Goal: Task Accomplishment & Management: Manage account settings

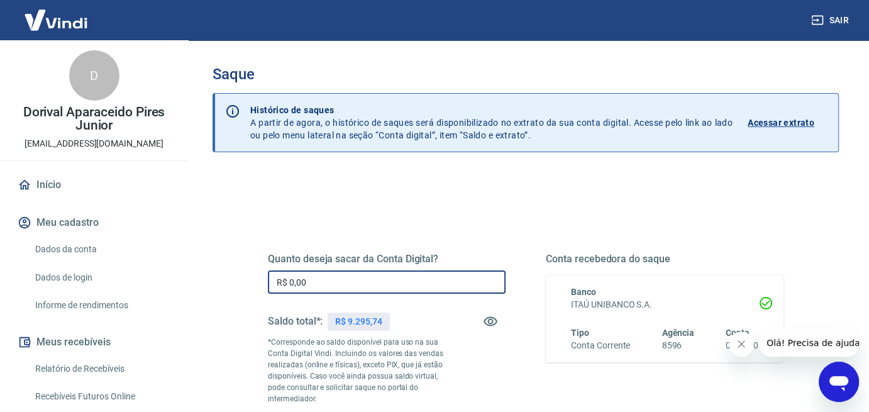
click at [335, 291] on input "R$ 0,00" at bounding box center [387, 282] width 238 height 23
click at [350, 281] on input "R$ 9.295,74" at bounding box center [387, 282] width 238 height 23
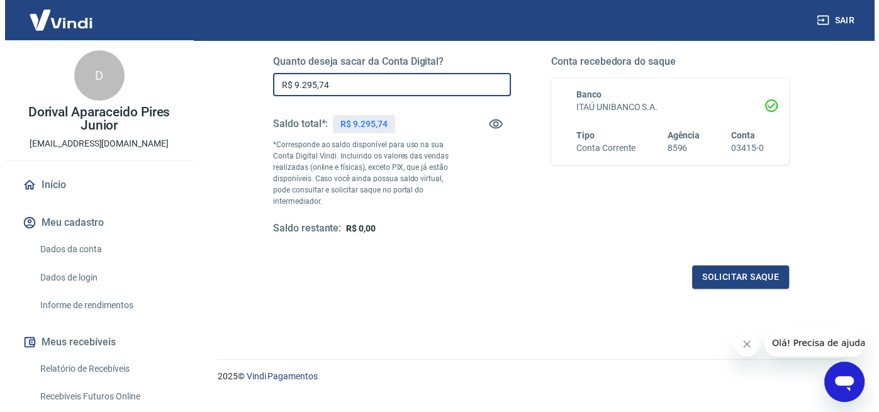
scroll to position [220, 0]
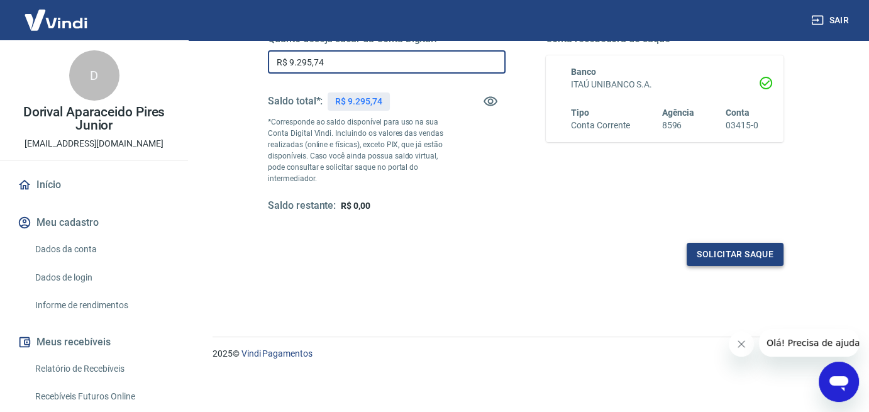
type input "R$ 9.295,74"
click at [730, 260] on button "Solicitar saque" at bounding box center [735, 254] width 97 height 23
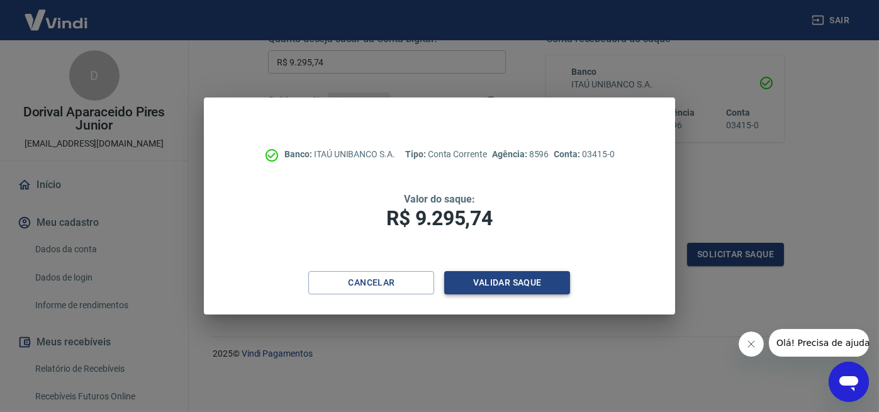
click at [514, 284] on button "Validar saque" at bounding box center [507, 282] width 126 height 23
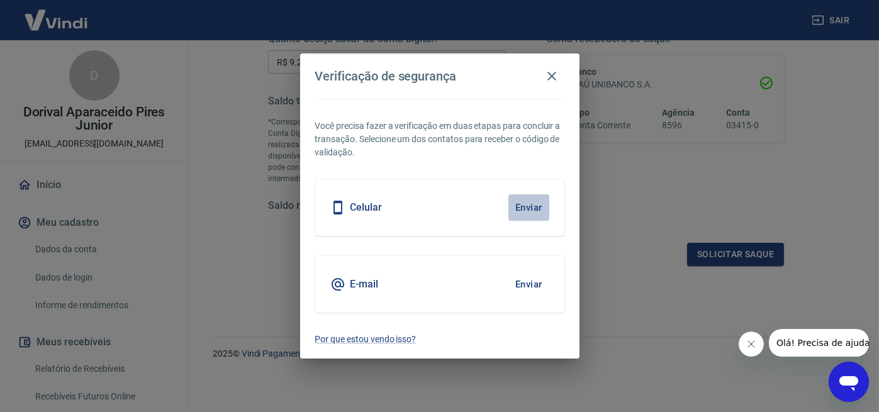
click at [527, 208] on button "Enviar" at bounding box center [528, 207] width 41 height 26
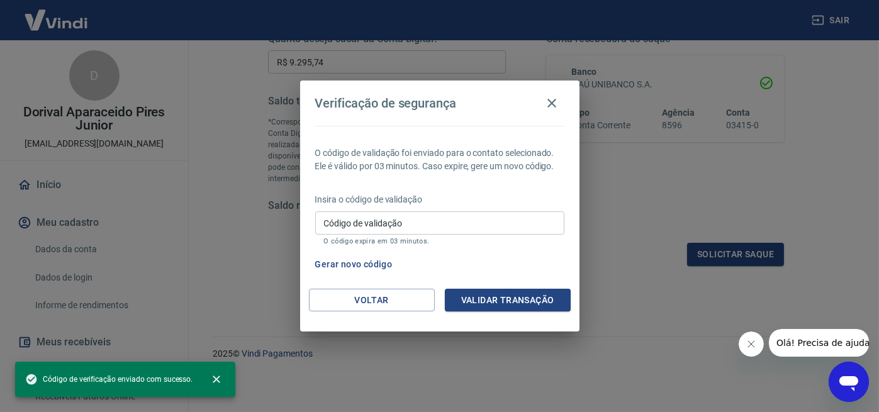
click at [331, 221] on input "Código de validação" at bounding box center [439, 222] width 249 height 23
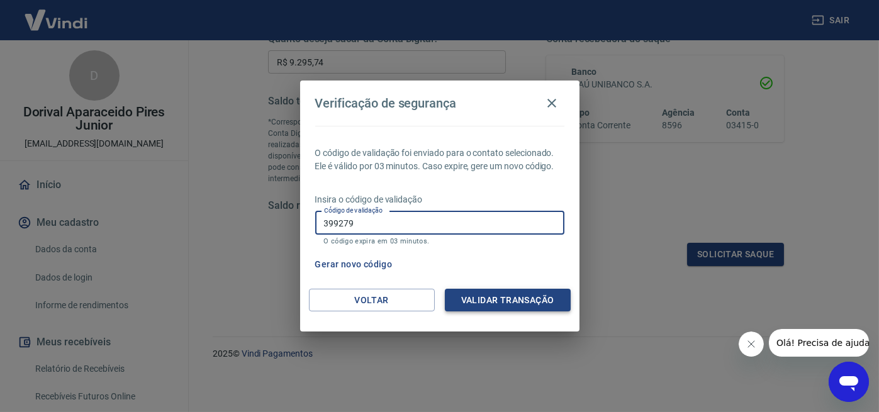
type input "399279"
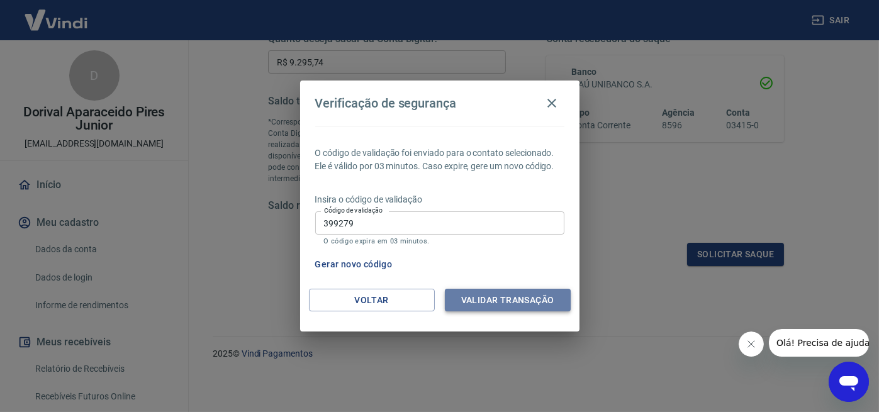
click at [508, 296] on button "Validar transação" at bounding box center [508, 300] width 126 height 23
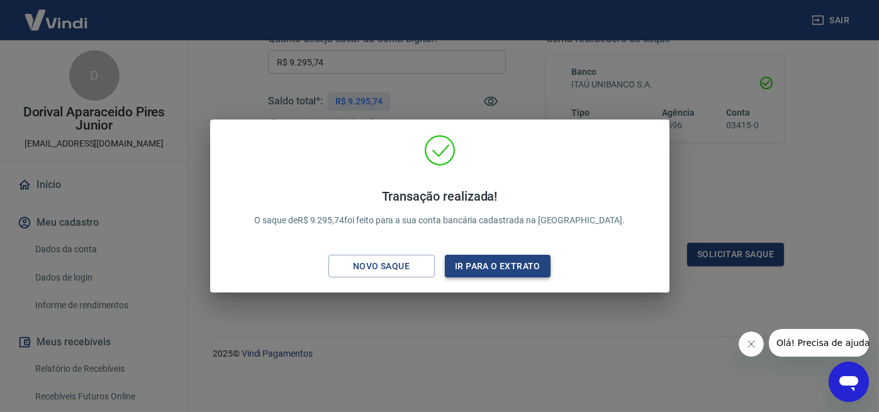
click at [521, 265] on button "Ir para o extrato" at bounding box center [498, 266] width 106 height 23
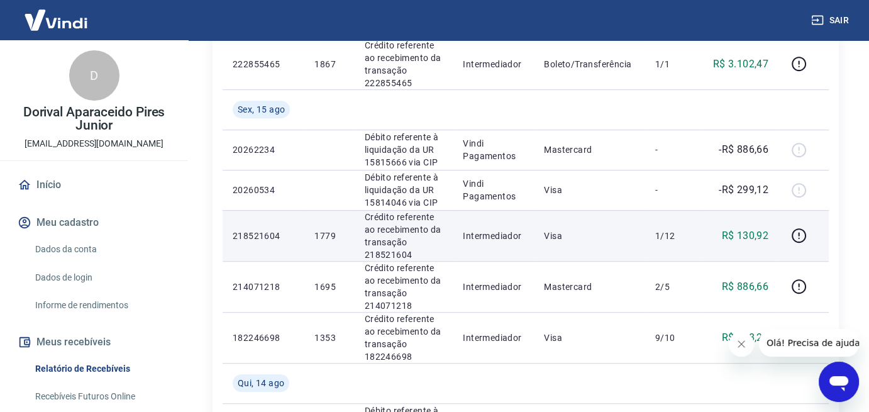
scroll to position [818, 0]
drag, startPoint x: 759, startPoint y: 233, endPoint x: 732, endPoint y: 235, distance: 27.1
click at [736, 235] on td "R$ 130,92" at bounding box center [741, 234] width 76 height 51
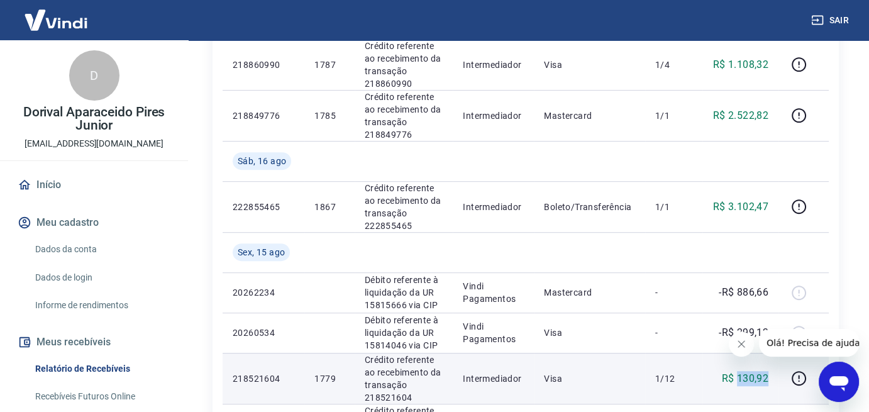
scroll to position [769, 0]
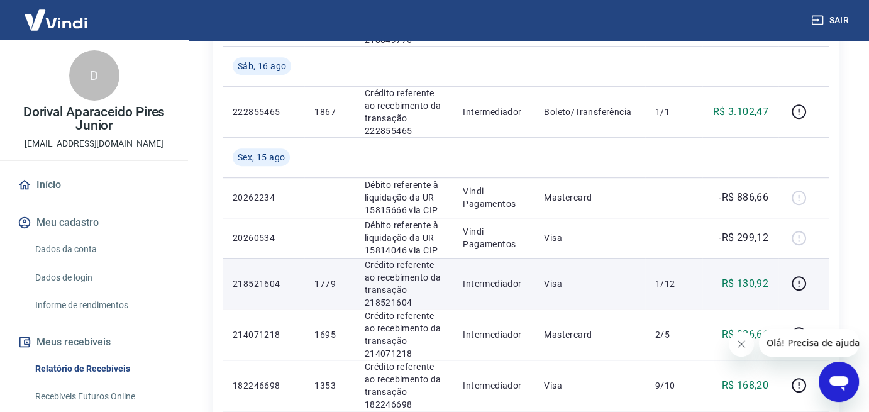
click at [689, 296] on td "1/12" at bounding box center [673, 283] width 57 height 51
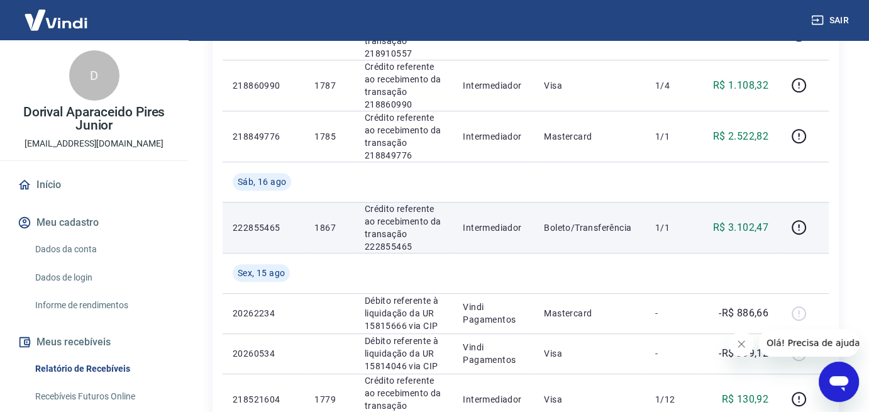
scroll to position [644, 0]
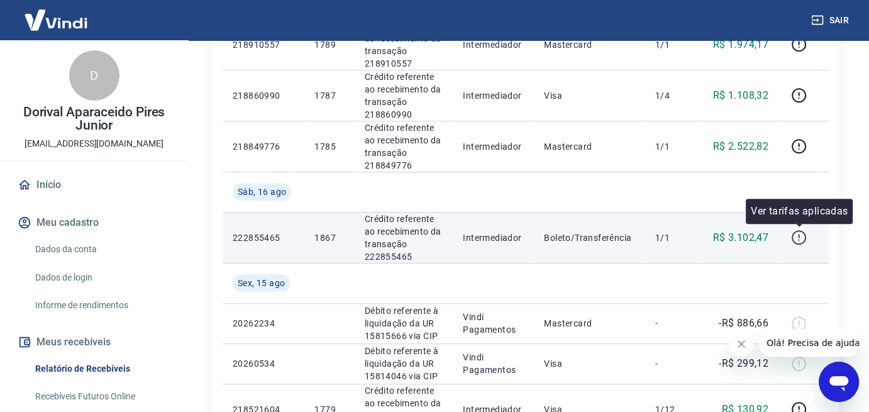
click at [795, 234] on icon "button" at bounding box center [799, 238] width 16 height 16
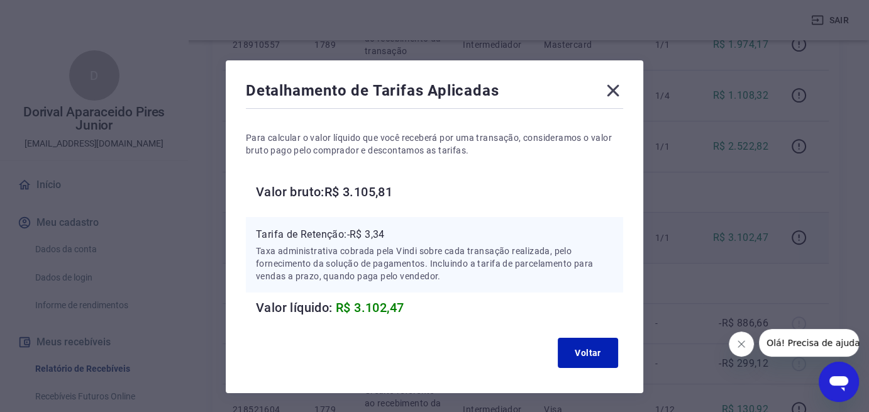
click at [613, 92] on icon at bounding box center [613, 91] width 20 height 20
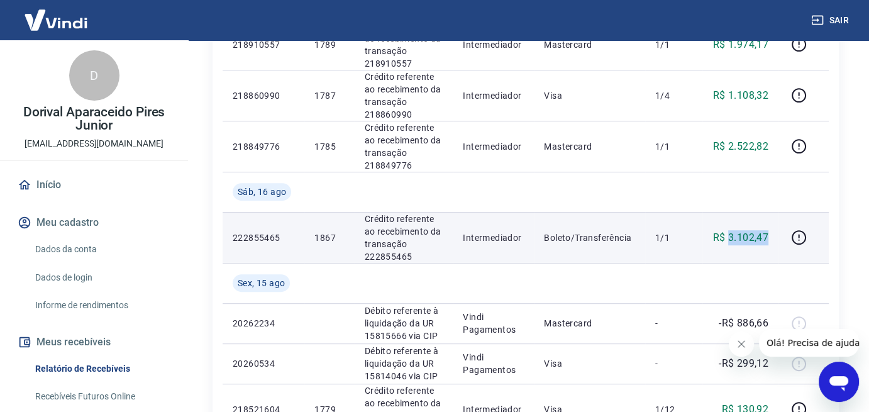
drag, startPoint x: 769, startPoint y: 233, endPoint x: 731, endPoint y: 235, distance: 37.8
click at [731, 235] on p "R$ 3.102,47" at bounding box center [740, 237] width 55 height 15
copy p "3.102,47"
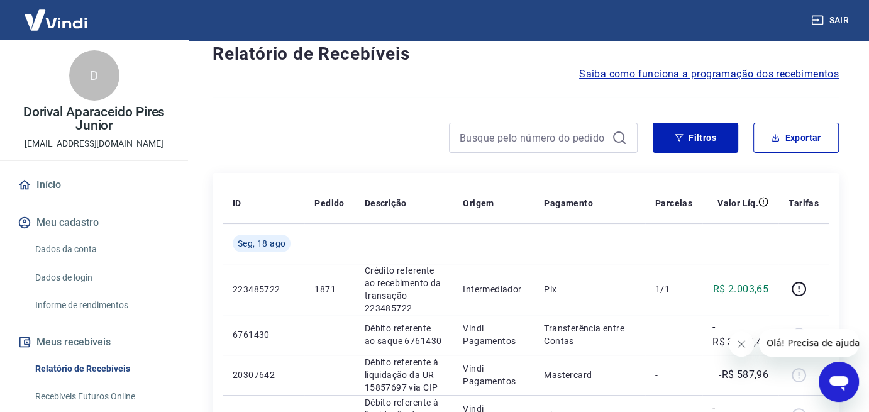
scroll to position [77, 0]
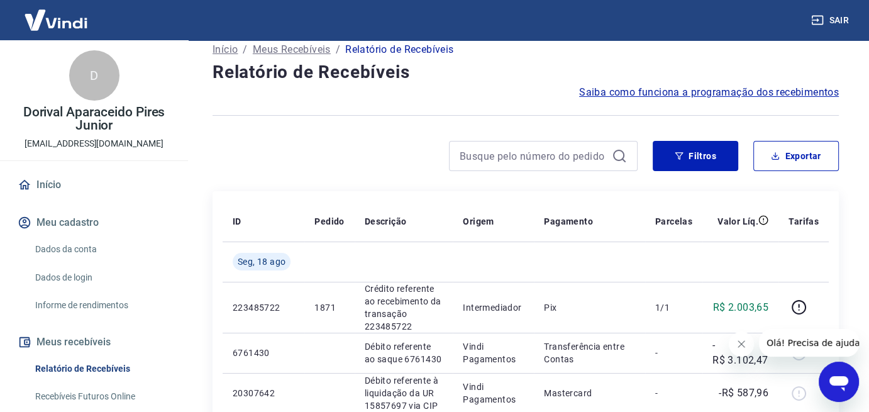
click at [837, 25] on button "Sair" at bounding box center [831, 20] width 45 height 23
